Goal: Task Accomplishment & Management: Complete application form

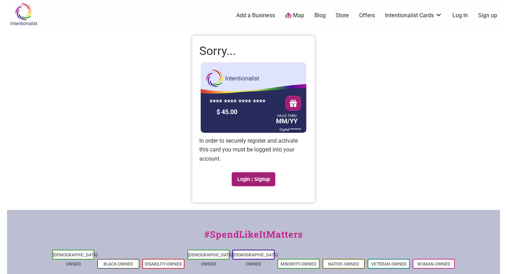
click at [251, 178] on link "Login | Signup" at bounding box center [254, 179] width 44 height 14
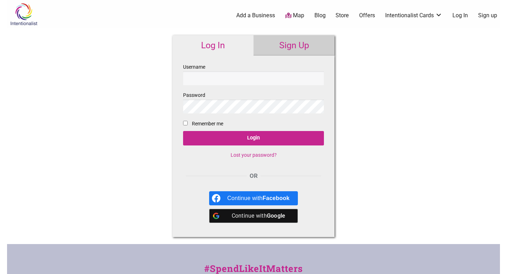
click at [282, 41] on link "Sign Up" at bounding box center [294, 45] width 81 height 20
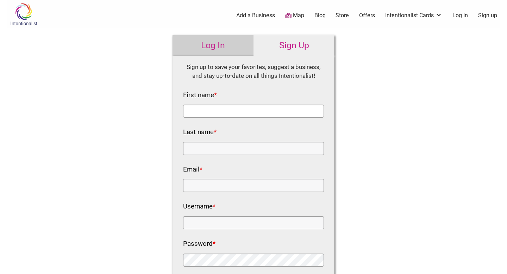
click at [233, 109] on input "First name *" at bounding box center [253, 111] width 141 height 13
type input "Daisy"
type input "Lemus"
type input "daisy@sawhorserevolution.org"
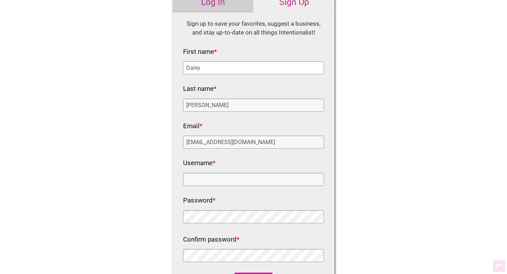
scroll to position [50, 0]
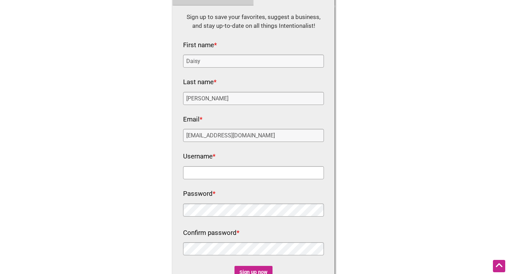
click at [233, 175] on input "Username *" at bounding box center [253, 172] width 141 height 13
type input "lemusda"
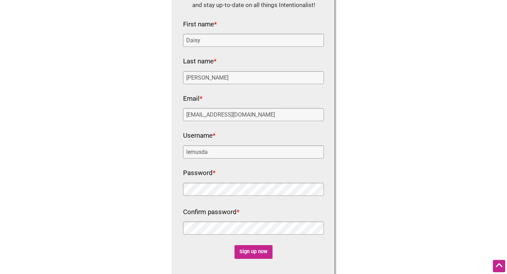
scroll to position [92, 0]
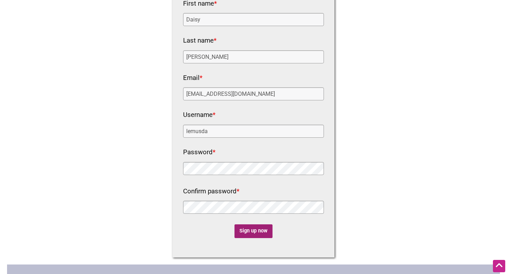
click at [261, 231] on input "Sign up now" at bounding box center [254, 231] width 38 height 14
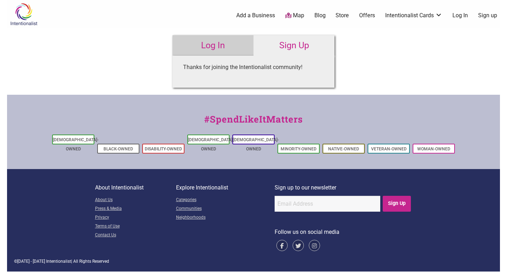
click at [354, 74] on div "Intentionalist Spend like it matters 0 Add a Business Map Blog Store Offers Int…" at bounding box center [253, 136] width 493 height 272
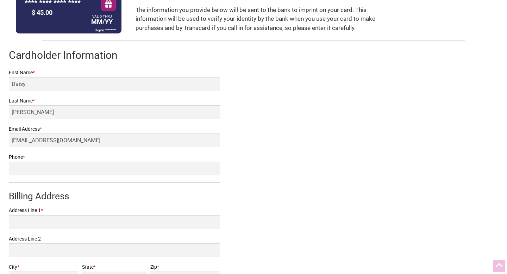
scroll to position [89, 0]
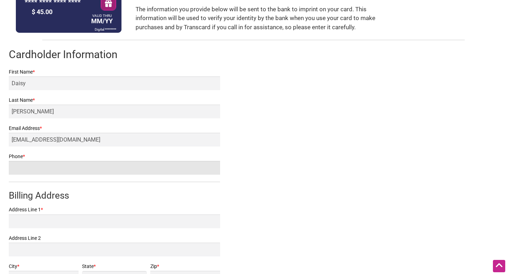
click at [118, 170] on input "Phone *" at bounding box center [114, 168] width 211 height 14
type input "5099619797"
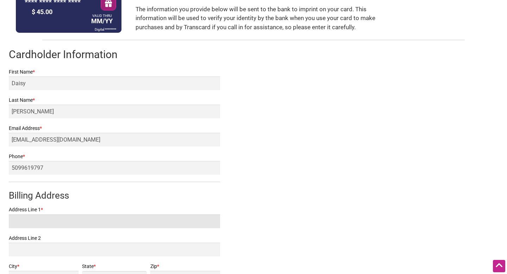
click at [57, 222] on input "Address Line 1 *" at bounding box center [114, 222] width 211 height 14
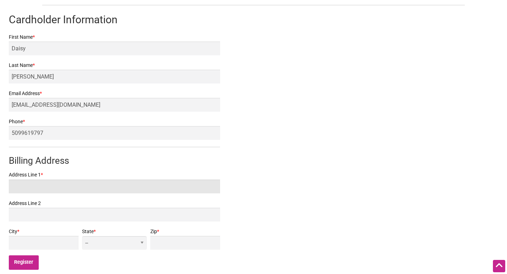
scroll to position [139, 0]
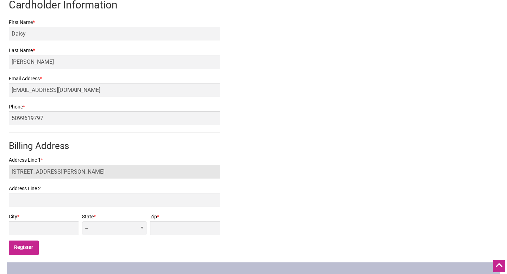
type input "18038 Ashworth Ave N"
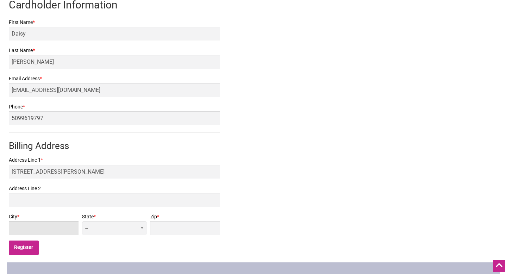
click at [38, 225] on input "City *" at bounding box center [44, 228] width 70 height 14
type input "Shoreline"
click at [137, 226] on select "-- AL AK AZ AR CA CO CT DE DC FL GA HI ID IL IN IA KS KY LA ME MD MA MI MN MS M…" at bounding box center [114, 228] width 65 height 14
select select "WA"
click at [131, 221] on select "-- AL AK AZ AR CA CO CT DE DC FL GA HI ID IL IN IA KS KY LA ME MD MA MI MN MS M…" at bounding box center [114, 228] width 65 height 14
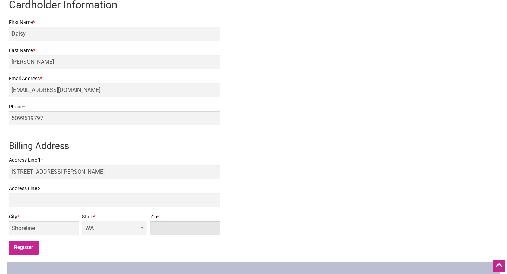
click at [180, 227] on input "Zip *" at bounding box center [185, 228] width 70 height 14
type input "98133"
click at [283, 218] on div "Intentionalist Card Registration **** **** **** **** $ 45.00 VALID THRU MM/YY D…" at bounding box center [253, 76] width 493 height 371
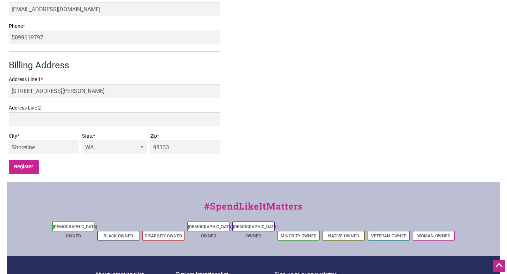
scroll to position [226, 0]
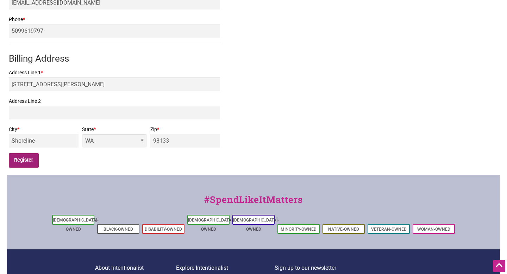
click at [17, 161] on input "Register" at bounding box center [24, 160] width 30 height 14
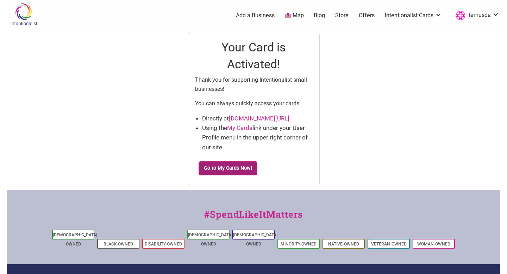
click at [227, 171] on link "Go to My Cards Now!" at bounding box center [228, 168] width 59 height 14
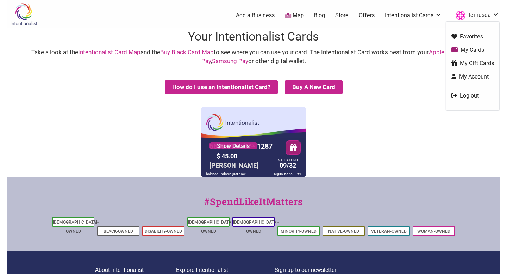
click at [472, 46] on link "My Cards" at bounding box center [473, 50] width 43 height 8
click at [482, 18] on link "lemusda" at bounding box center [475, 15] width 47 height 13
click at [296, 17] on link "Map" at bounding box center [294, 16] width 19 height 8
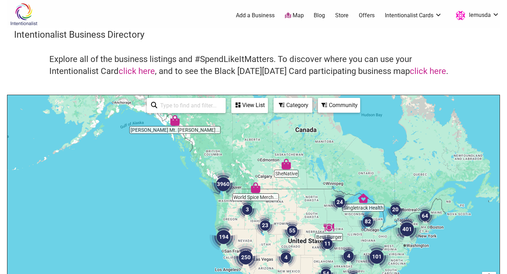
click at [224, 199] on div "To navigate, press the arrow keys." at bounding box center [253, 232] width 493 height 274
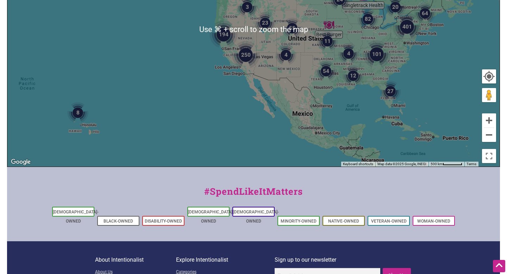
scroll to position [114, 0]
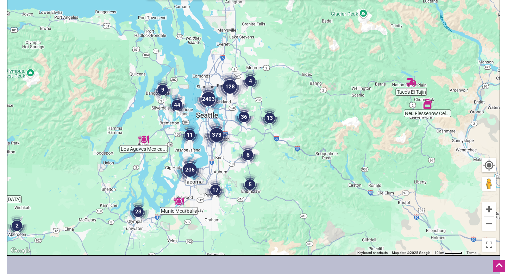
drag, startPoint x: 284, startPoint y: 66, endPoint x: 229, endPoint y: 175, distance: 121.8
click at [229, 175] on div "To navigate, press the arrow keys." at bounding box center [253, 118] width 493 height 274
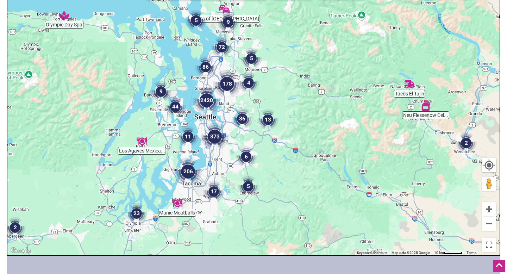
click at [215, 134] on img "373" at bounding box center [215, 137] width 28 height 28
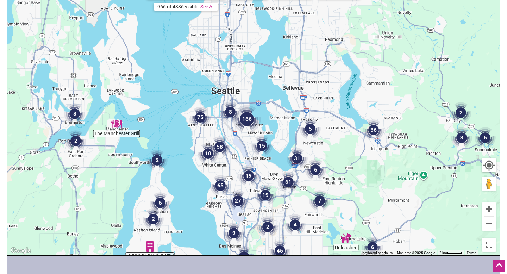
drag, startPoint x: 257, startPoint y: 66, endPoint x: 282, endPoint y: 224, distance: 160.5
click at [282, 224] on div "To navigate, press the arrow keys." at bounding box center [253, 118] width 493 height 274
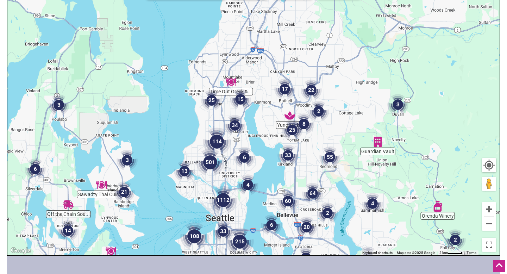
drag, startPoint x: 242, startPoint y: 105, endPoint x: 247, endPoint y: 212, distance: 107.2
click at [247, 212] on div "To navigate, press the arrow keys." at bounding box center [253, 118] width 493 height 274
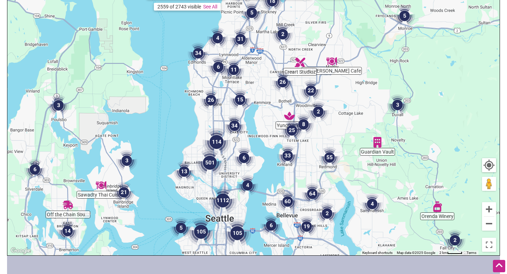
click at [212, 99] on img "26" at bounding box center [211, 100] width 21 height 21
